Goal: Communication & Community: Answer question/provide support

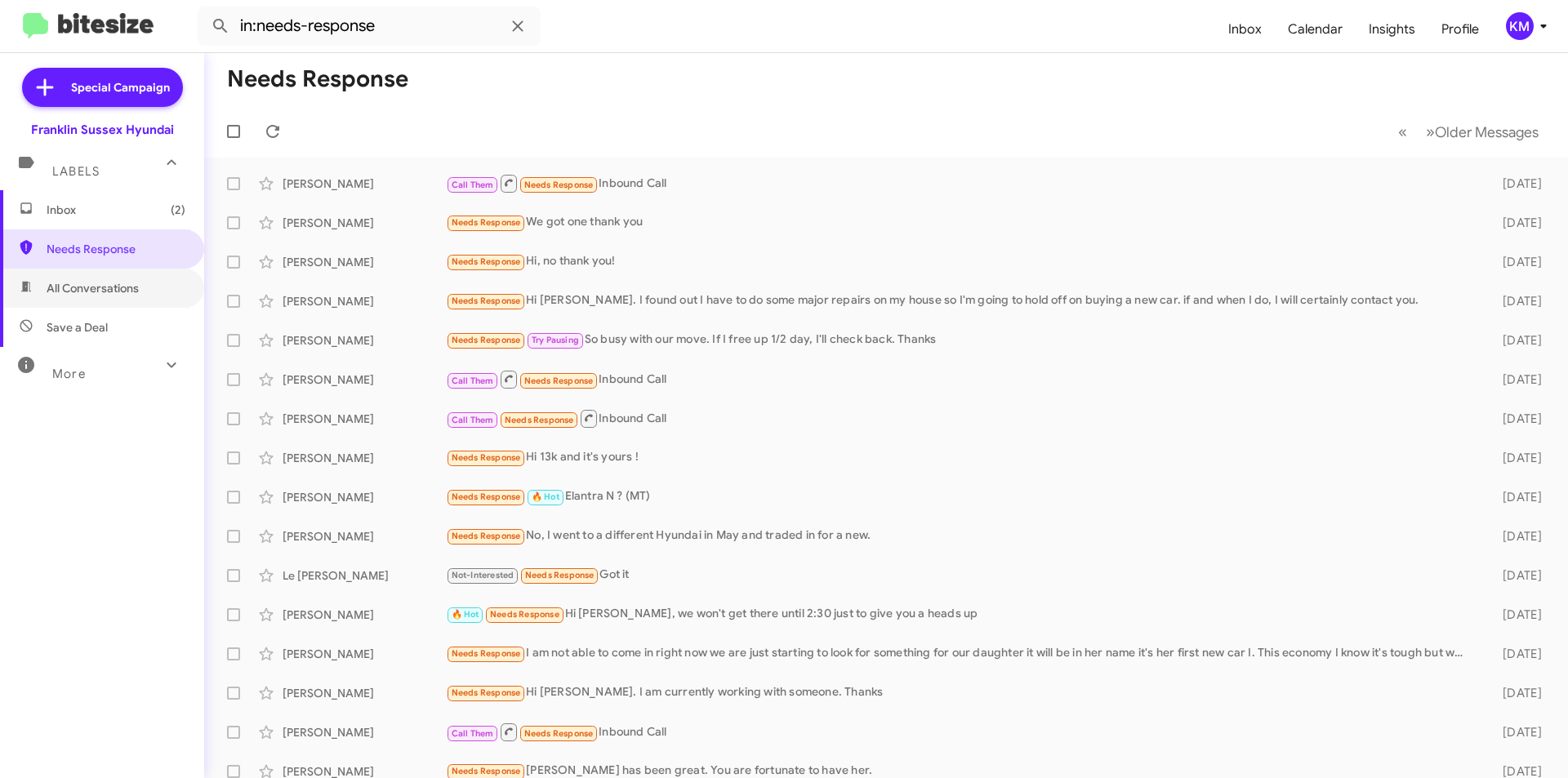
click at [111, 294] on span "All Conversations" at bounding box center [92, 288] width 92 height 16
type input "in:all-conversations"
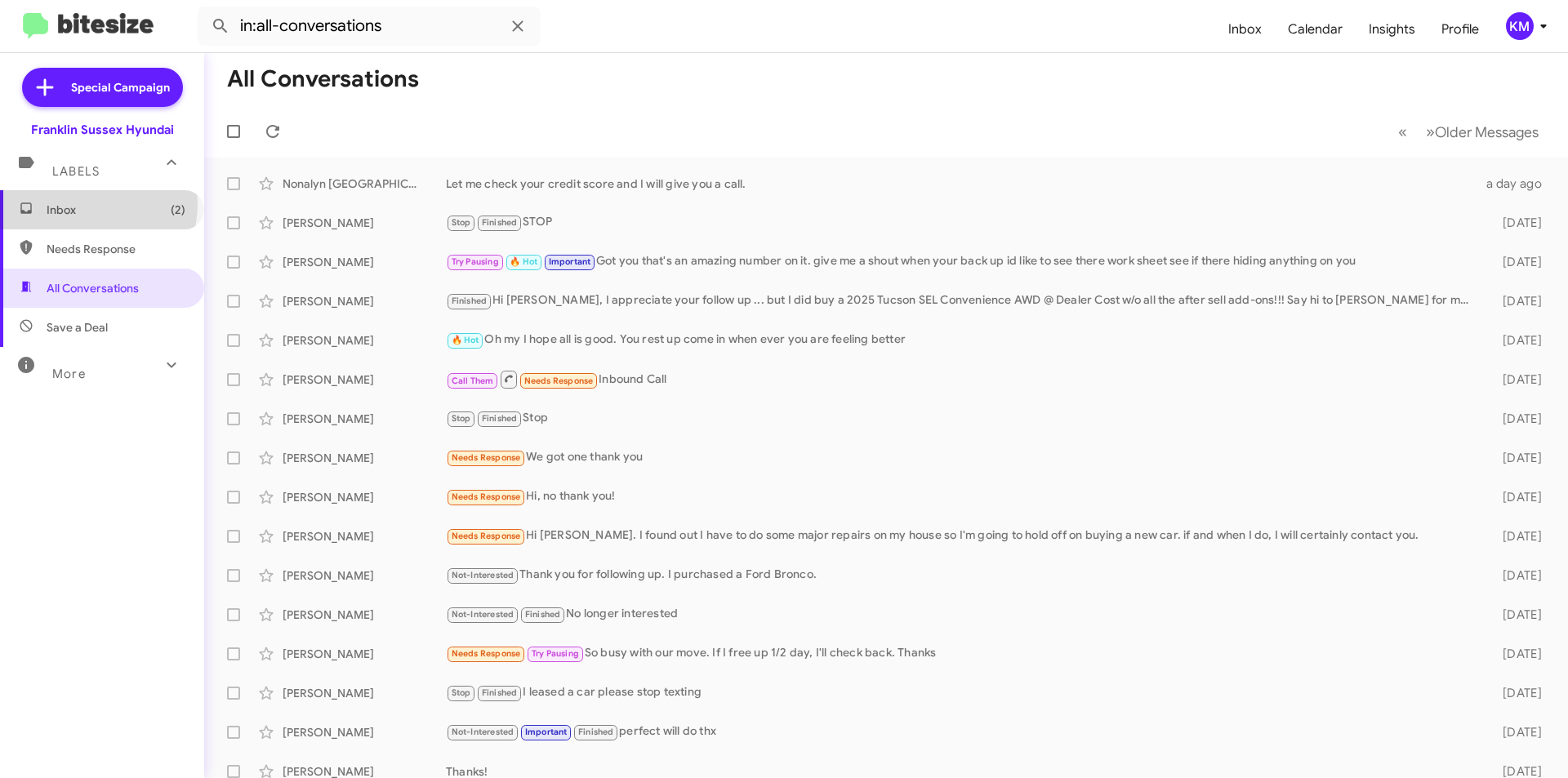
click at [97, 205] on span "Inbox (2)" at bounding box center [116, 209] width 139 height 16
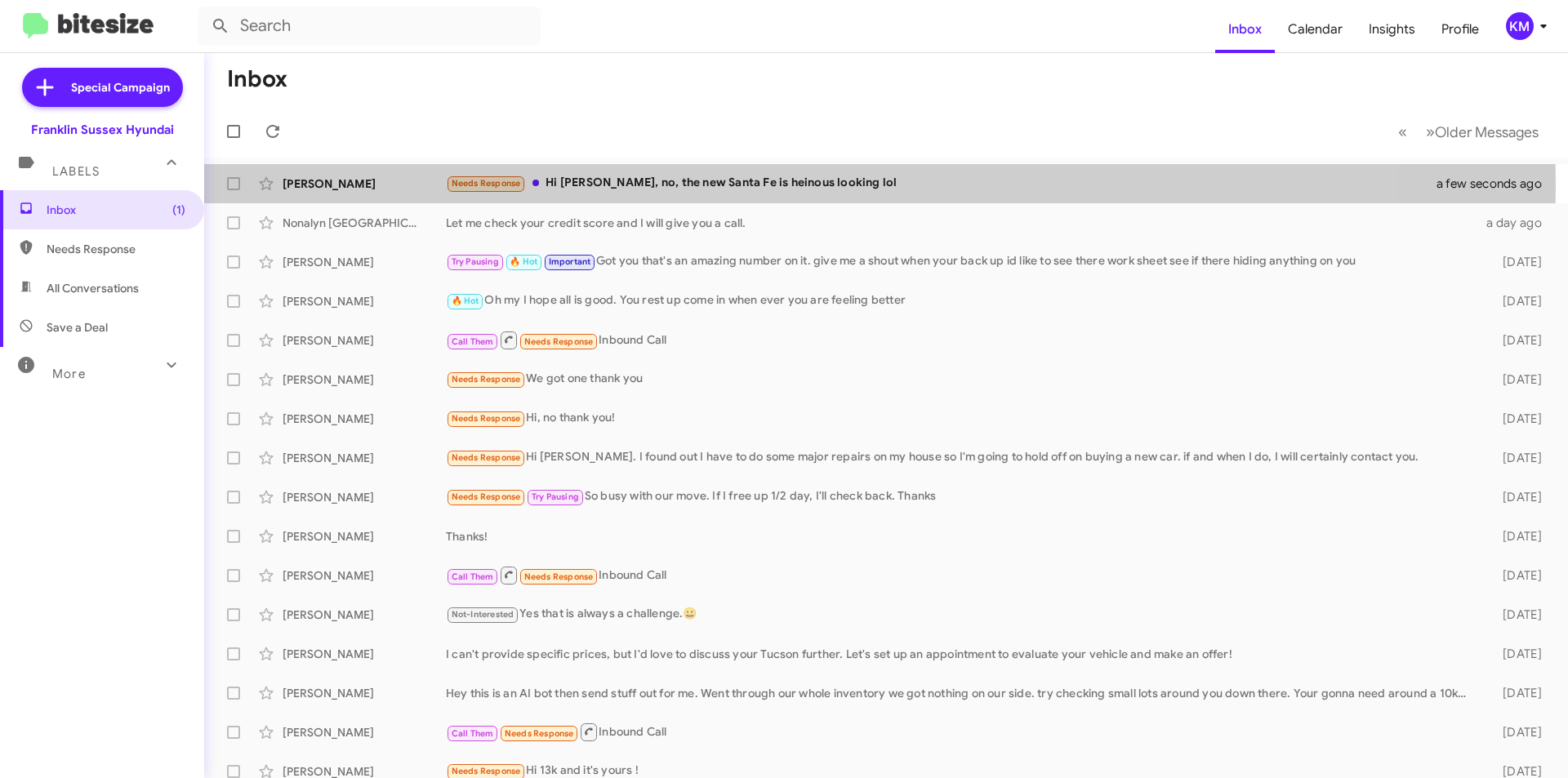
click at [647, 187] on div "Needs Response Hi [PERSON_NAME], no, the new Santa Fe is heinous looking lol" at bounding box center [951, 183] width 1011 height 19
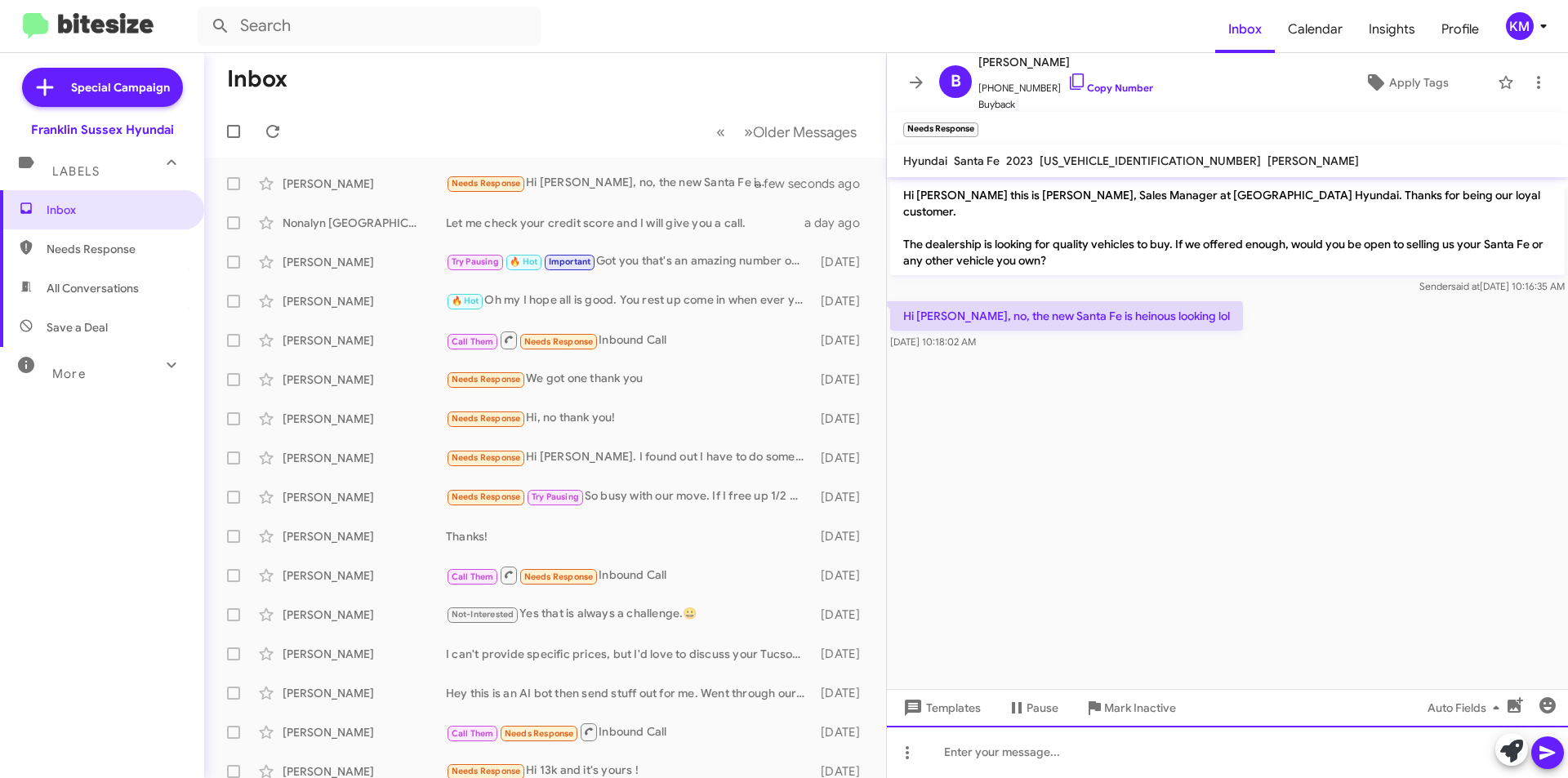
click at [1057, 750] on div at bounding box center [1227, 751] width 681 height 52
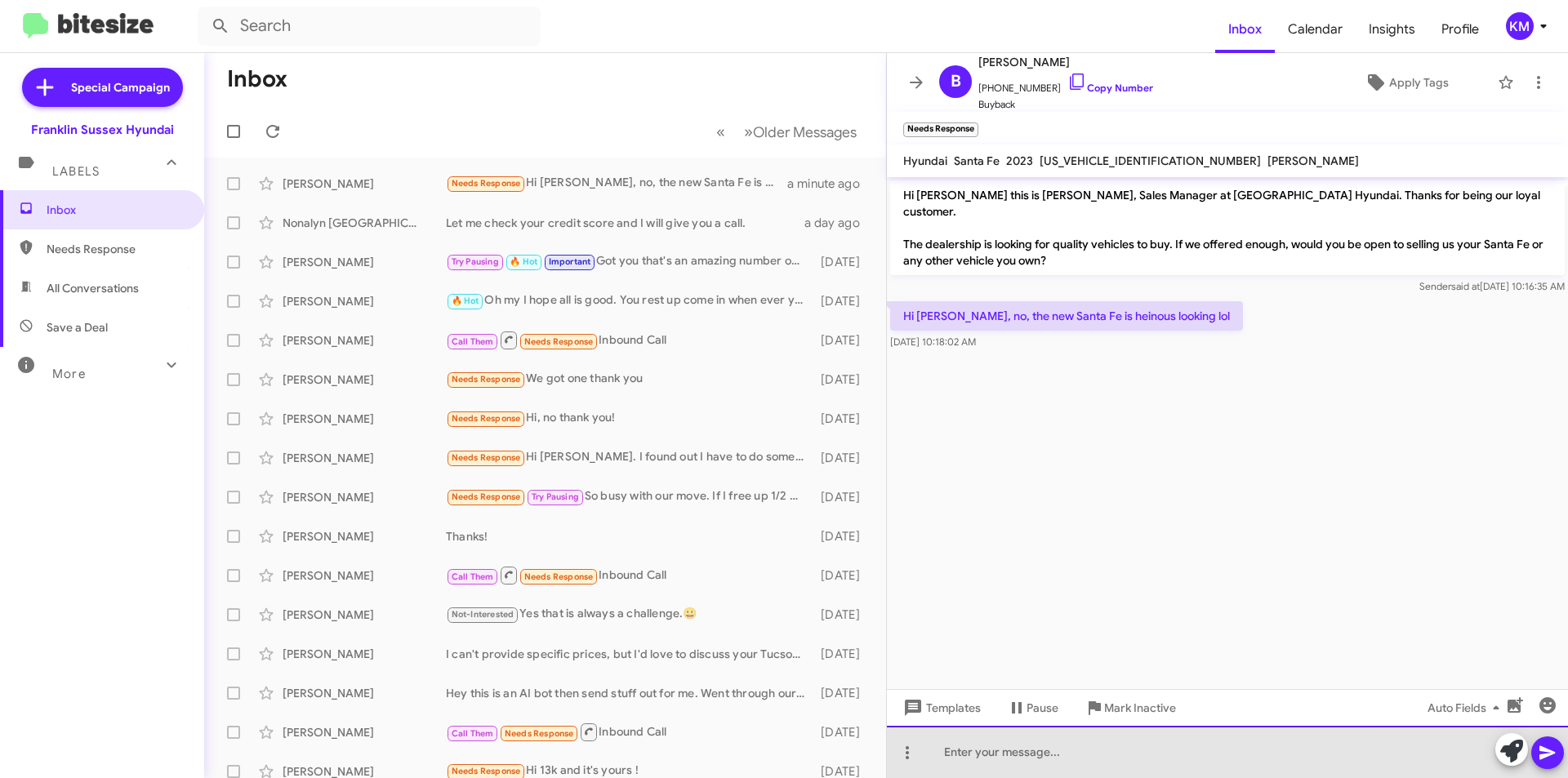
click at [1051, 750] on div at bounding box center [1227, 751] width 681 height 52
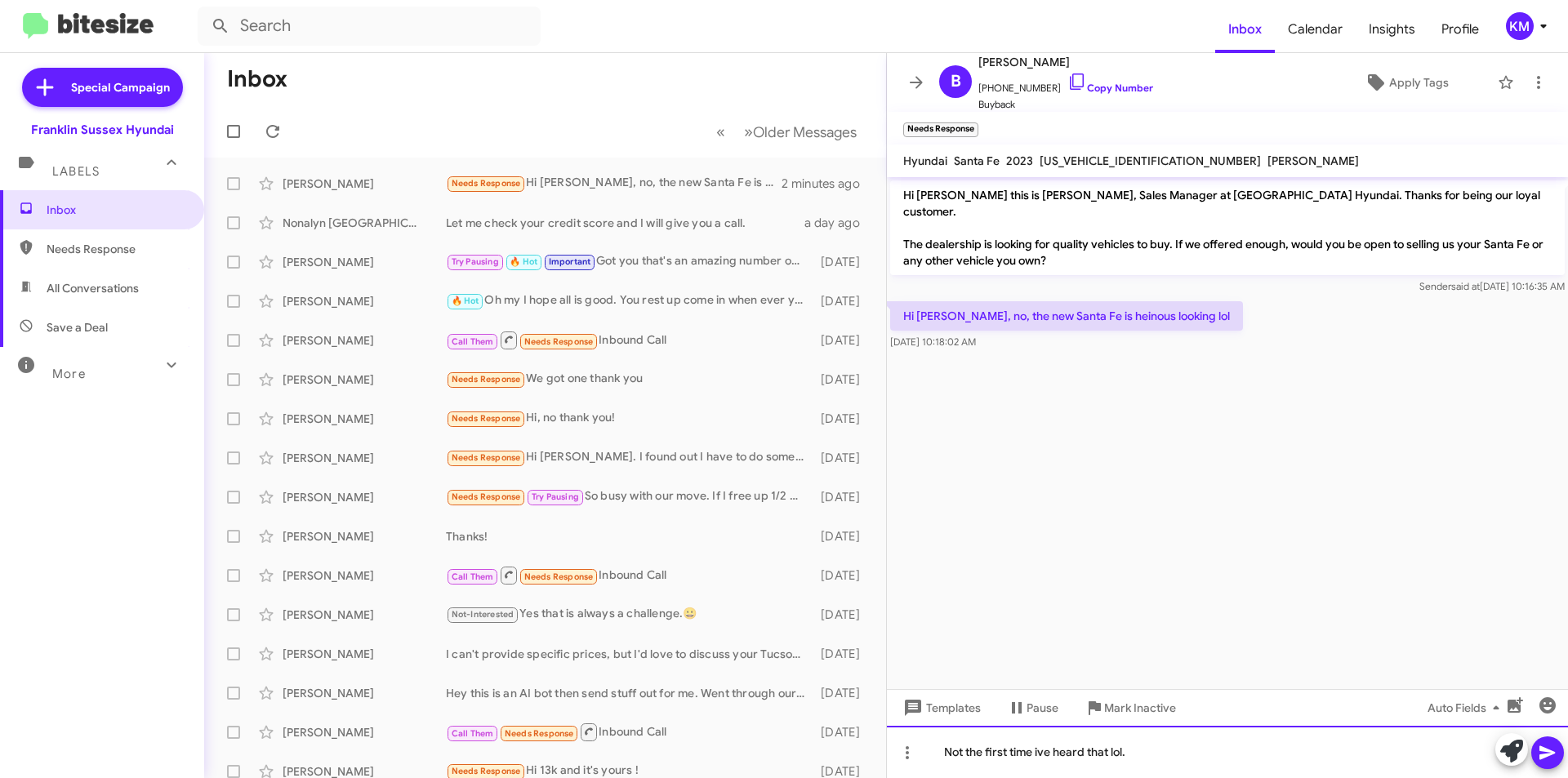
click at [1045, 751] on div "Not the first time ive heard that lol." at bounding box center [1227, 751] width 681 height 52
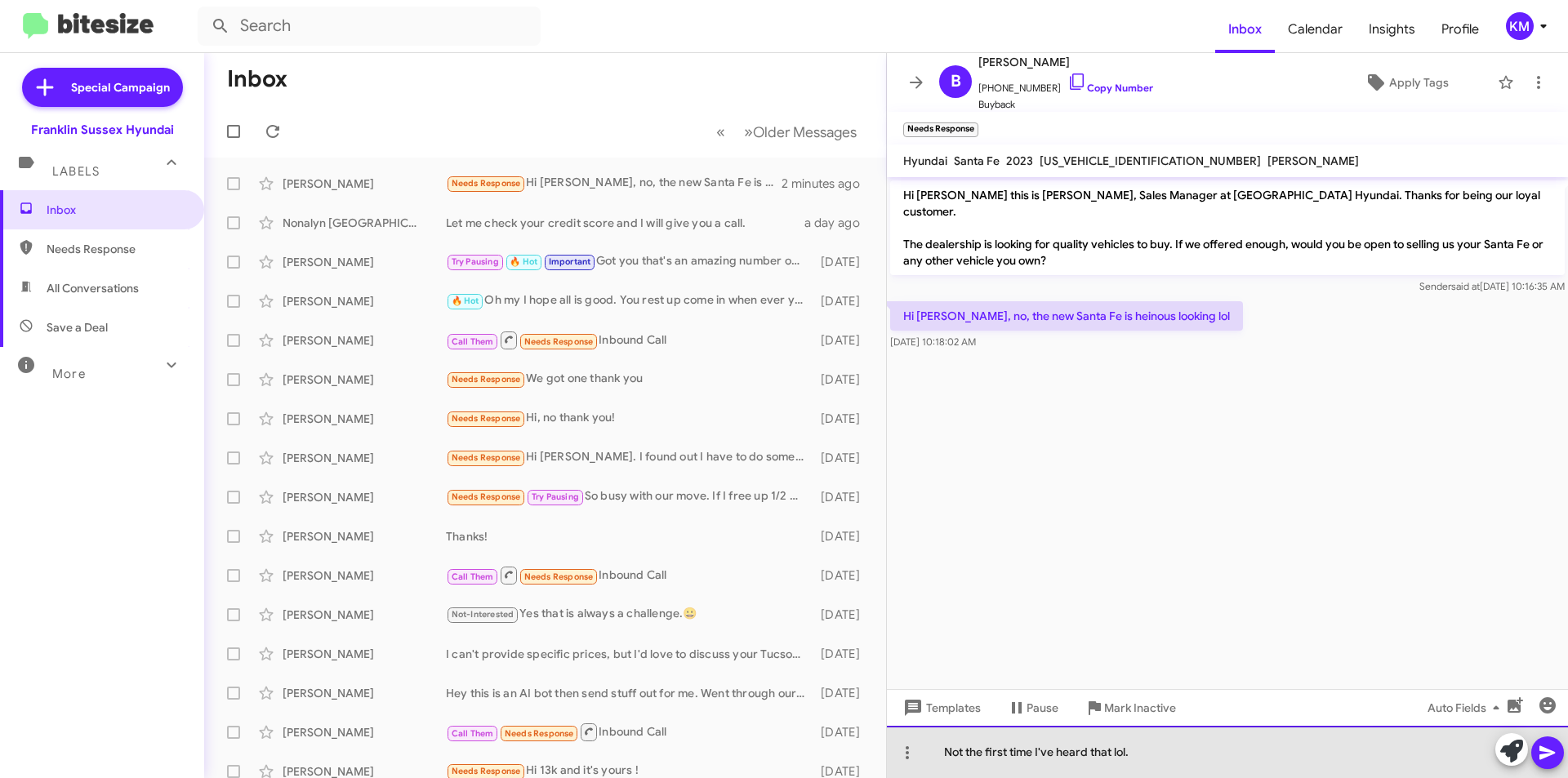
click at [1159, 759] on div "Not the first time I've heard that lol." at bounding box center [1227, 751] width 681 height 52
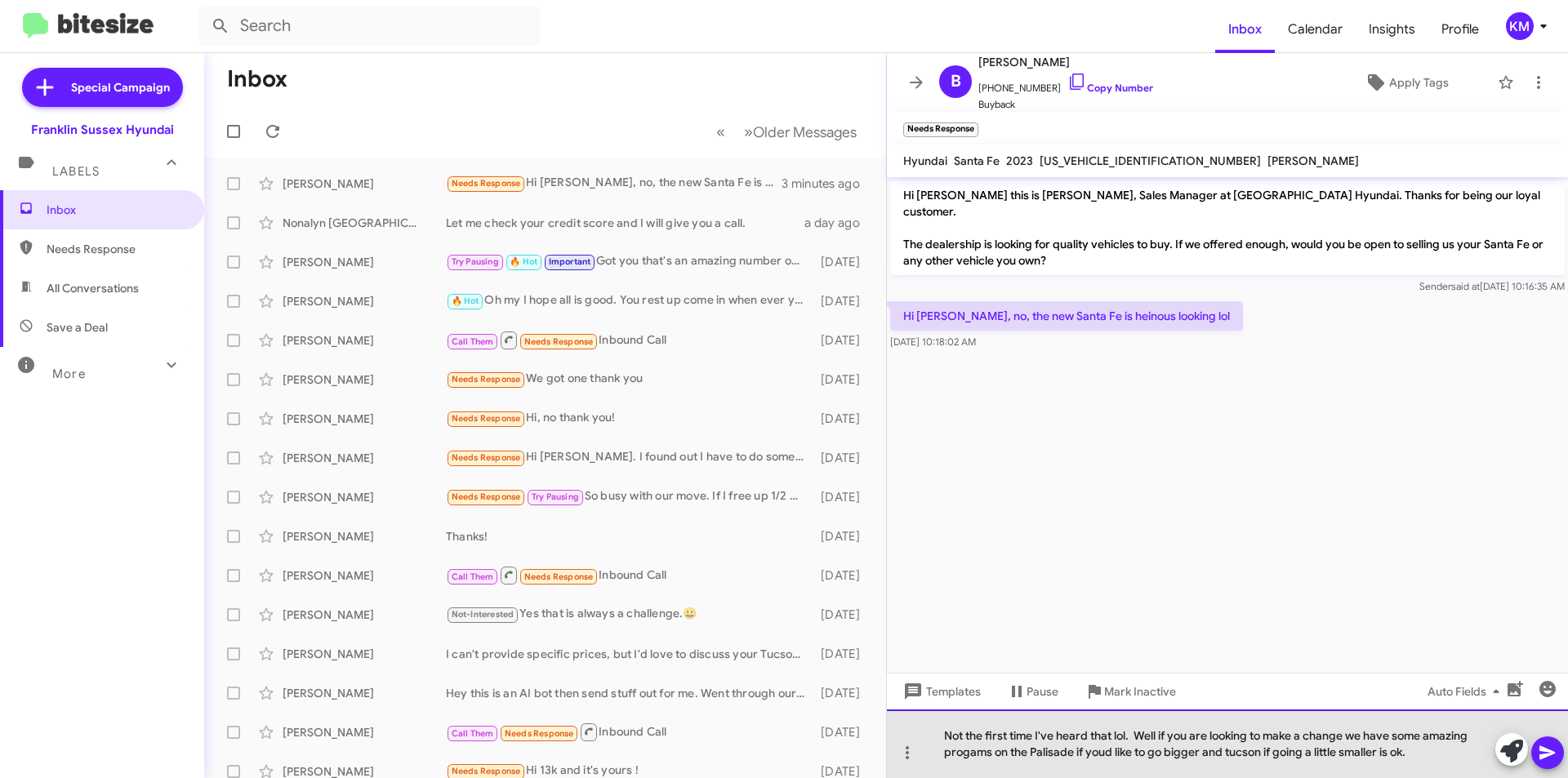
click at [958, 752] on div "Not the first time I've heard that lol. Well if you are looking to make a chang…" at bounding box center [1227, 743] width 681 height 68
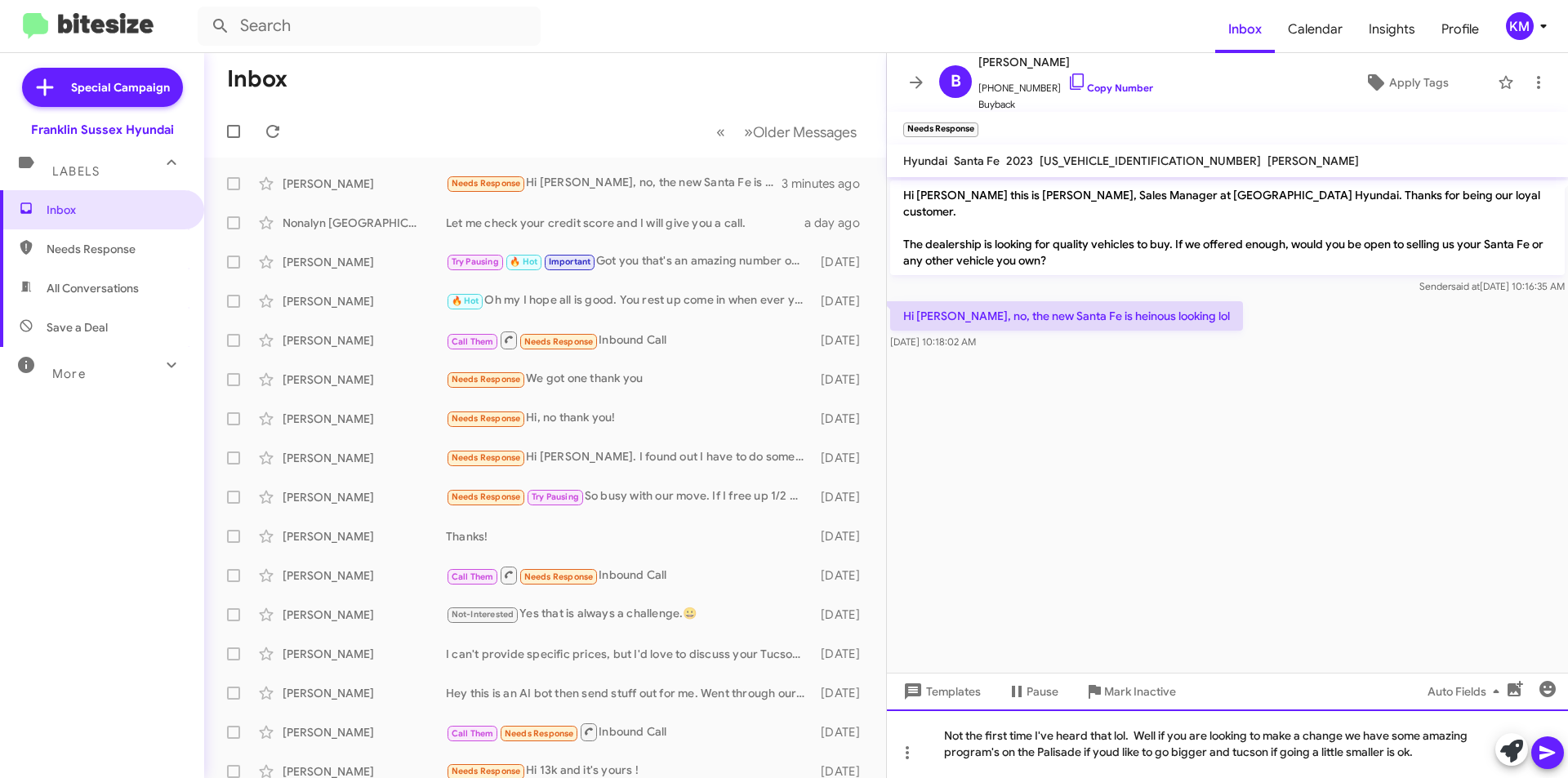
click at [1108, 754] on div "Not the first time I've heard that lol. Well if you are looking to make a chang…" at bounding box center [1227, 743] width 681 height 68
click at [1258, 751] on div "Not the first time I've heard that lol. Well if you are looking to make a chang…" at bounding box center [1227, 743] width 681 height 68
click at [1435, 748] on div "Not the first time I've heard that lol. Well if you are looking to make a chang…" at bounding box center [1227, 743] width 681 height 68
click at [1546, 756] on icon at bounding box center [1547, 753] width 16 height 14
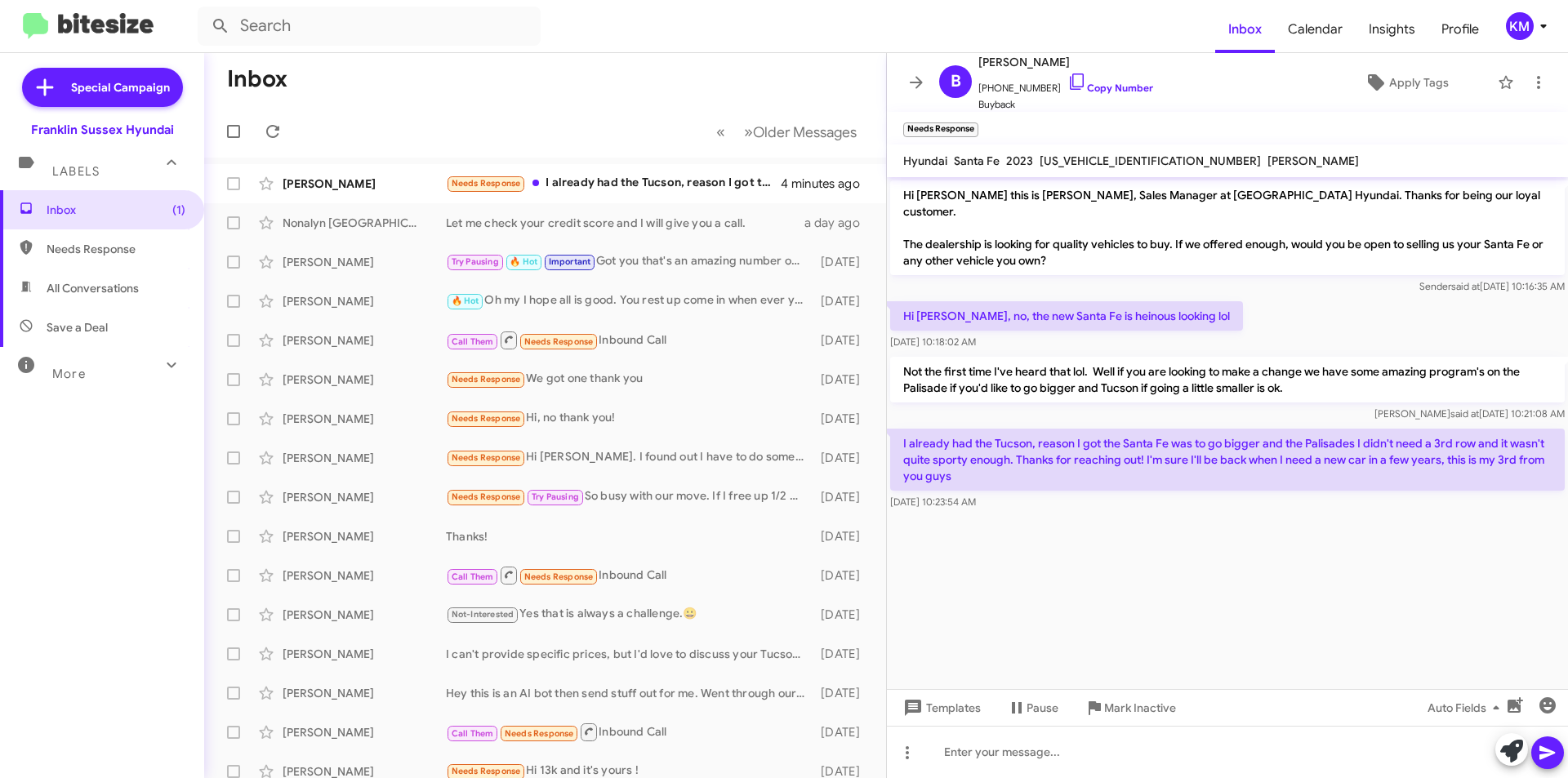
click at [603, 186] on div "Needs Response I already had the Tucson, reason I got the Santa Fe was to go bi…" at bounding box center [613, 183] width 334 height 19
click at [977, 756] on div at bounding box center [1227, 751] width 681 height 52
click at [1550, 754] on icon at bounding box center [1547, 753] width 16 height 14
click at [905, 753] on icon at bounding box center [907, 752] width 20 height 20
click at [1205, 561] on div at bounding box center [784, 389] width 1568 height 778
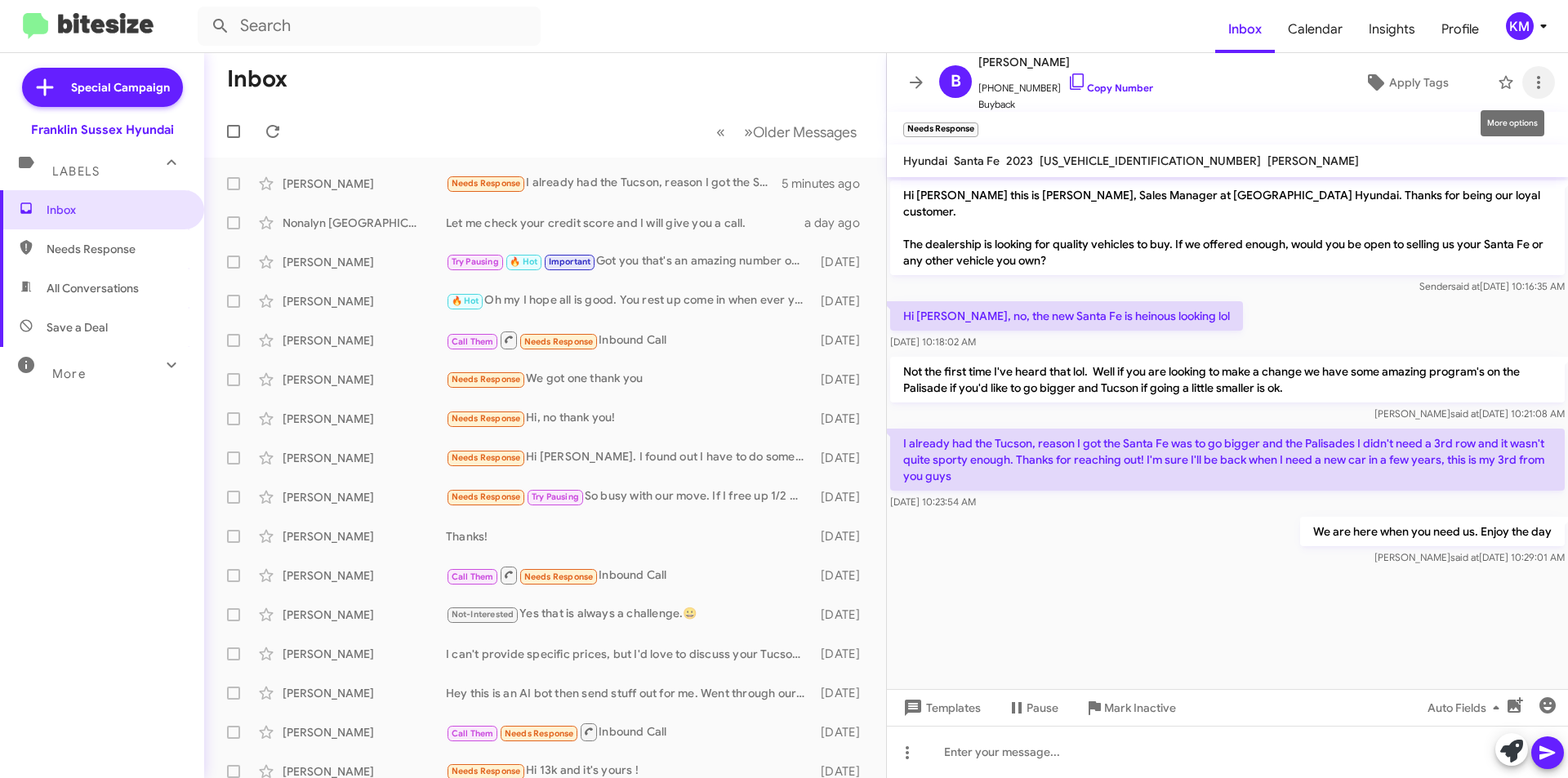
click at [1531, 85] on icon at bounding box center [1538, 82] width 20 height 20
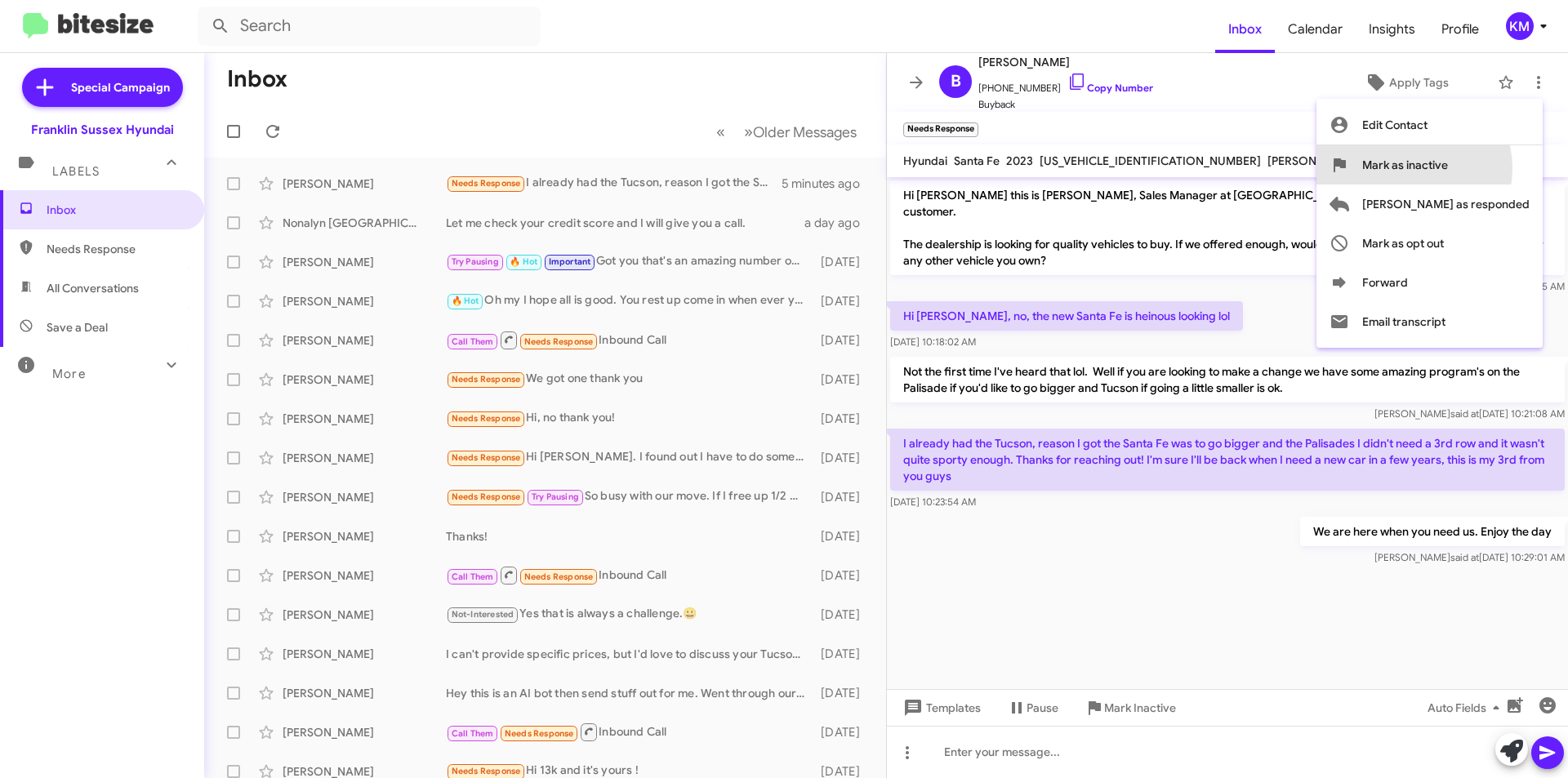
click at [1448, 168] on span "Mark as inactive" at bounding box center [1404, 164] width 86 height 39
